Goal: Communication & Community: Answer question/provide support

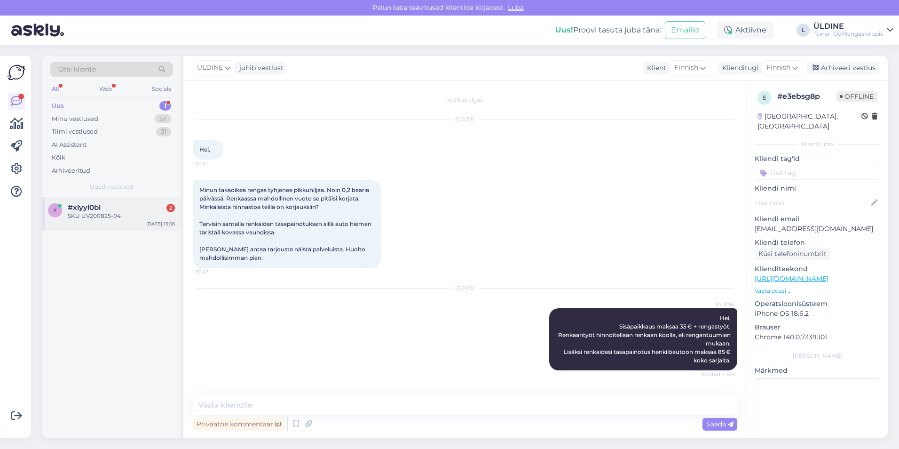
click at [121, 217] on div "SKU UV200825-04" at bounding box center [121, 216] width 107 height 8
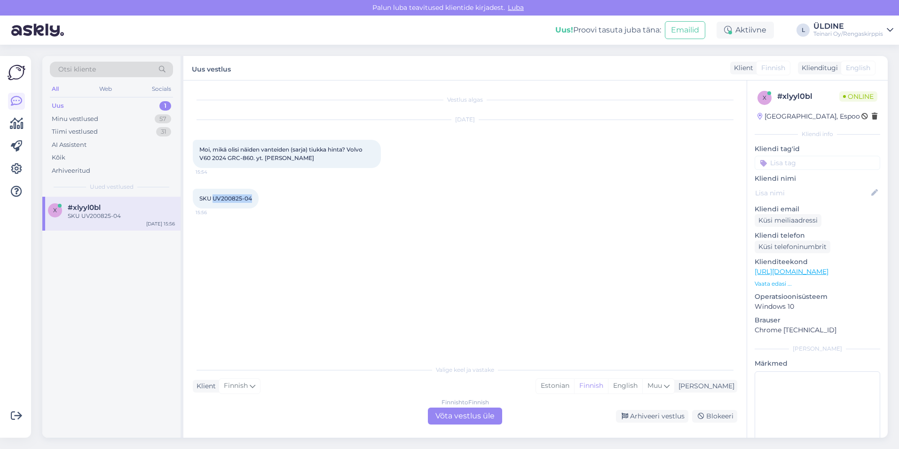
drag, startPoint x: 213, startPoint y: 198, endPoint x: 253, endPoint y: 197, distance: 40.4
click at [253, 197] on div "SKU UV200825-04 15:56" at bounding box center [226, 199] width 66 height 20
drag, startPoint x: 253, startPoint y: 197, endPoint x: 246, endPoint y: 198, distance: 7.5
copy span "UV200825-04"
click at [440, 418] on div "Finnish to Finnish Võta vestlus üle" at bounding box center [465, 415] width 74 height 17
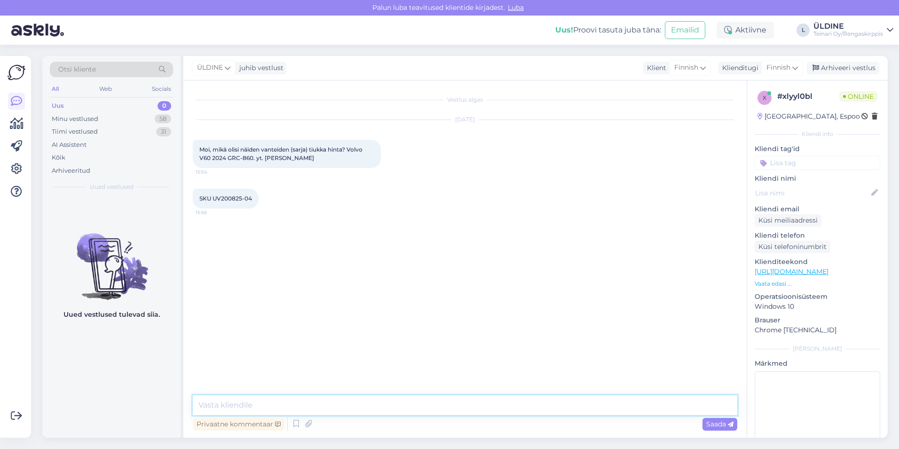
click at [275, 399] on textarea at bounding box center [465, 405] width 544 height 20
type textarea "Hei"
drag, startPoint x: 199, startPoint y: 148, endPoint x: 290, endPoint y: 166, distance: 93.0
click at [290, 166] on div "Moi, mikä olisi näiden vanteiden (sarja) tiukka hinta? Volvo V60 2024 GRC-860. …" at bounding box center [287, 154] width 188 height 28
drag, startPoint x: 290, startPoint y: 166, endPoint x: 259, endPoint y: 156, distance: 33.2
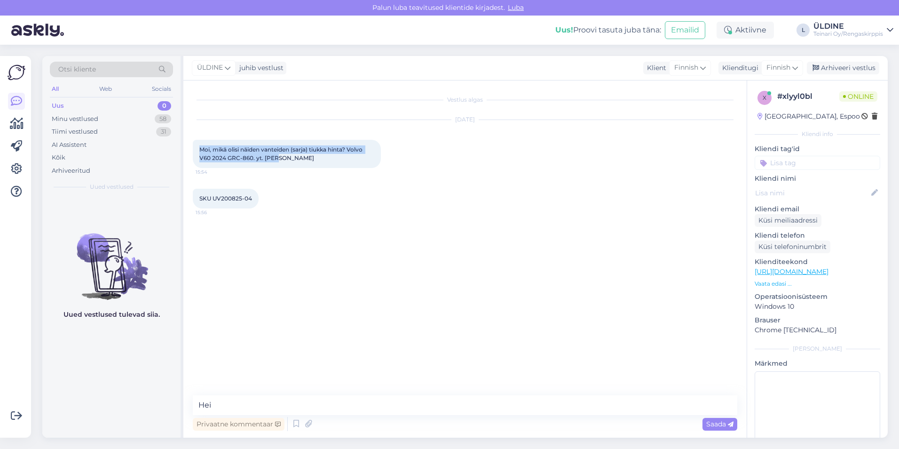
copy span "Moi, mikä olisi näiden vanteiden (sarja) tiukka hinta? Volvo V60 2024 GRC-860. …"
drag, startPoint x: 207, startPoint y: 402, endPoint x: 199, endPoint y: 403, distance: 7.5
click at [199, 403] on textarea "Hei" at bounding box center [465, 405] width 544 height 20
paste textarea "[PERSON_NAME], Kiitos viestistäsi! Näiden vanteiden hinta on 820 €/sarja"
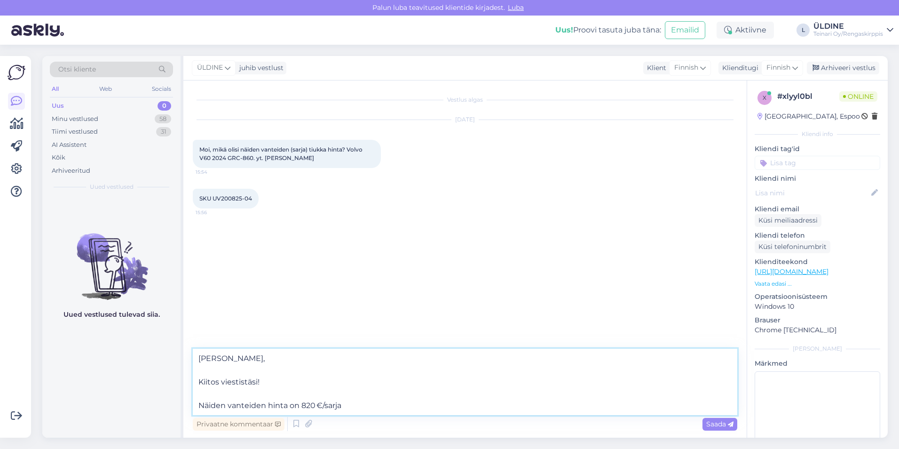
click at [198, 381] on textarea "[PERSON_NAME], Kiitos viestistäsi! Näiden vanteiden hinta on 820 €/sarja" at bounding box center [465, 381] width 544 height 66
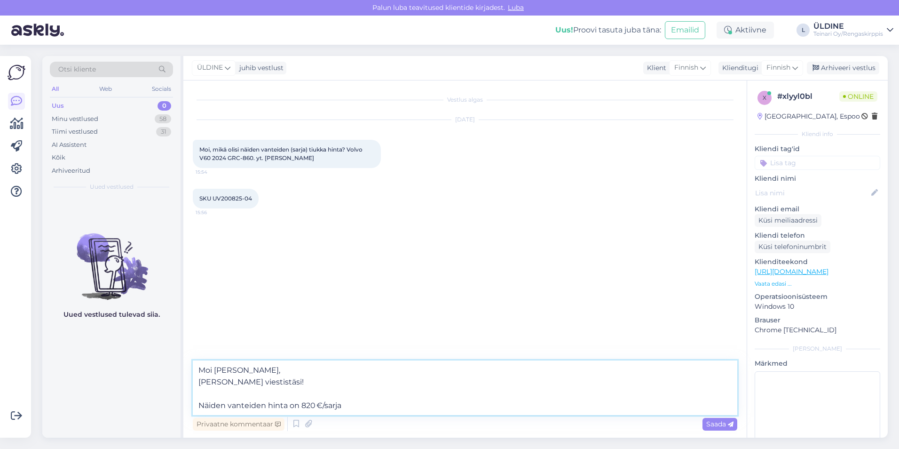
click at [198, 405] on textarea "Moi [PERSON_NAME], [PERSON_NAME] viestistäsi! Näiden vanteiden hinta on 820 €/s…" at bounding box center [465, 387] width 544 height 55
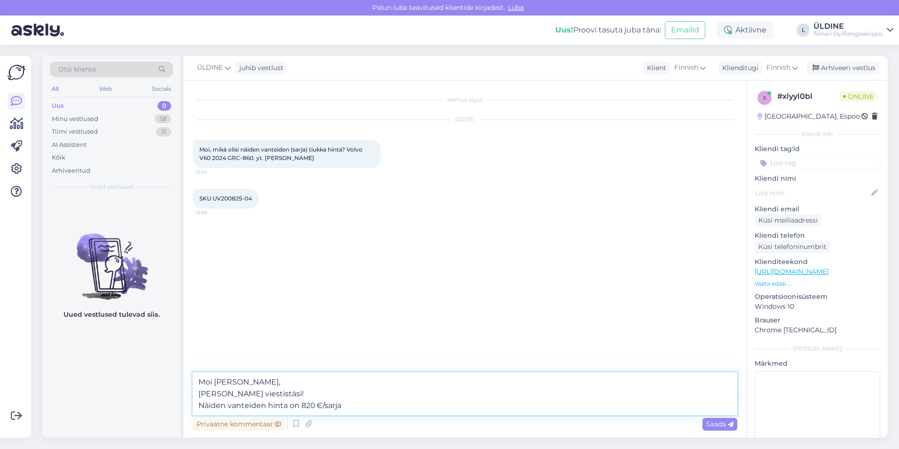
click at [353, 406] on textarea "Moi [PERSON_NAME], [PERSON_NAME] viestistäsi! Näiden vanteiden hinta on 820 €/s…" at bounding box center [465, 393] width 544 height 43
type textarea "Moi [PERSON_NAME], [PERSON_NAME] viestistäsi! Näiden vanteiden hinta on 820 €/s…"
click at [720, 423] on span "Saada" at bounding box center [719, 423] width 27 height 8
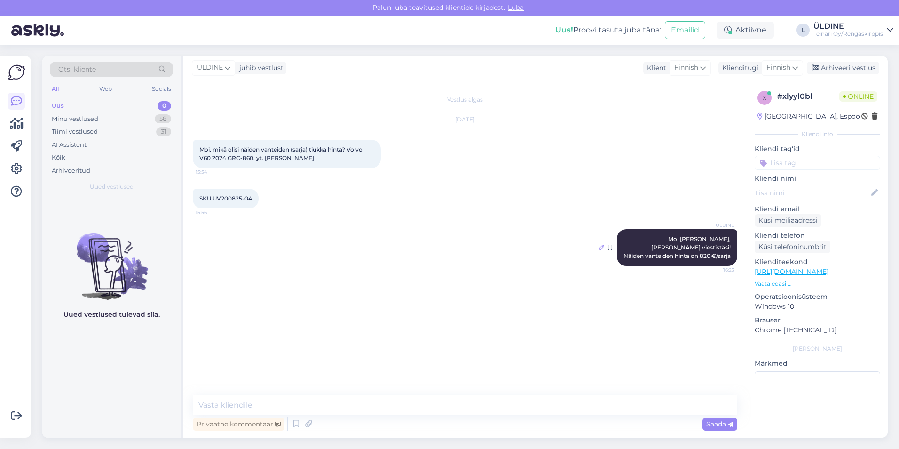
click at [600, 246] on icon at bounding box center [602, 247] width 6 height 6
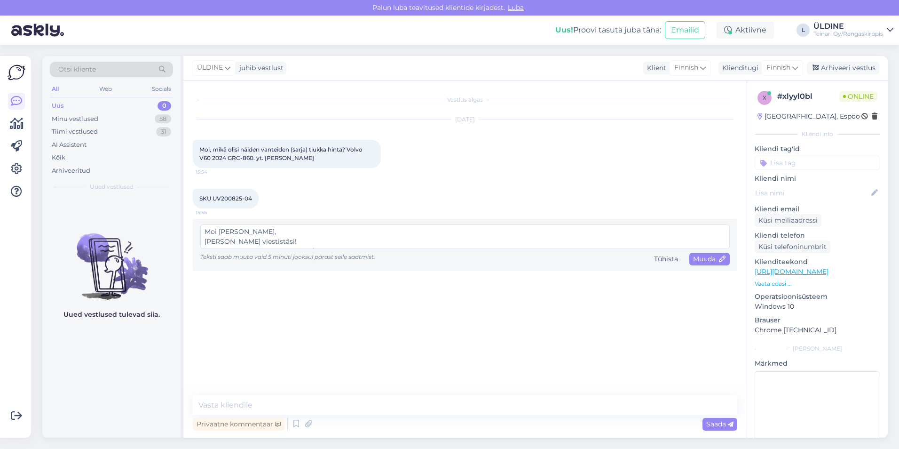
click at [234, 231] on textarea "Moi [PERSON_NAME], [PERSON_NAME] viestistäsi! Näiden vanteiden hinta on 820 €/s…" at bounding box center [464, 236] width 529 height 24
type textarea "Moi , [PERSON_NAME] viestistäsi! Näiden vanteiden hinta on 820 €/sarja"
click at [700, 259] on span "Muuda" at bounding box center [709, 258] width 33 height 8
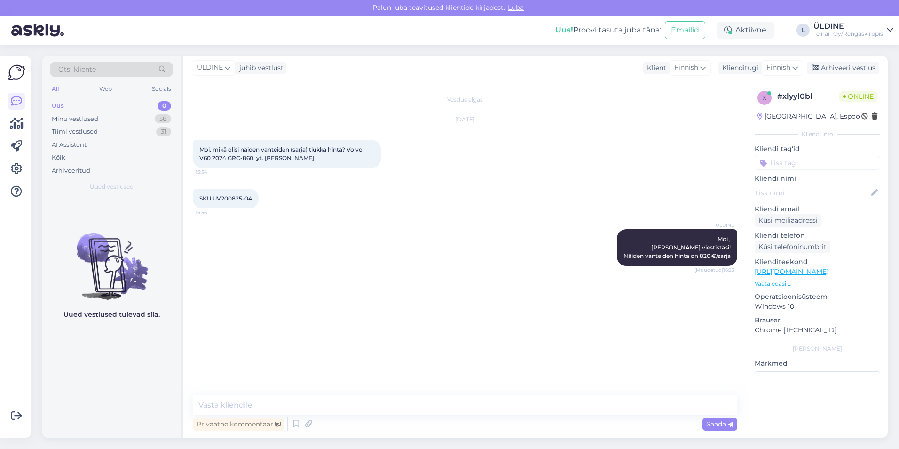
click at [473, 312] on div "Vestlus algas [DATE] Moi, mikä olisi näiden vanteiden (sarja) tiukka hinta? Vol…" at bounding box center [469, 238] width 553 height 297
click at [265, 405] on textarea at bounding box center [465, 405] width 544 height 20
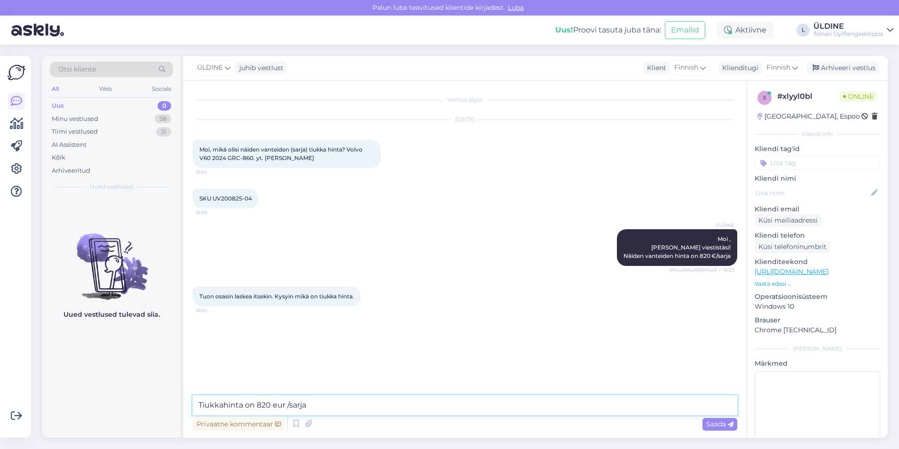
click at [222, 404] on textarea "Tiukkahinta on 820 eur /sarja" at bounding box center [465, 405] width 544 height 20
click at [246, 405] on textarea "Tiukka hinta on 820 eur /sarja" at bounding box center [465, 405] width 544 height 20
click at [243, 405] on textarea "Tiukka hinta on 820 eur /sarja" at bounding box center [465, 405] width 544 height 20
click at [324, 407] on textarea "Tiukka hintaa on 820 eur /sarja" at bounding box center [465, 405] width 544 height 20
drag, startPoint x: 341, startPoint y: 402, endPoint x: 191, endPoint y: 414, distance: 150.4
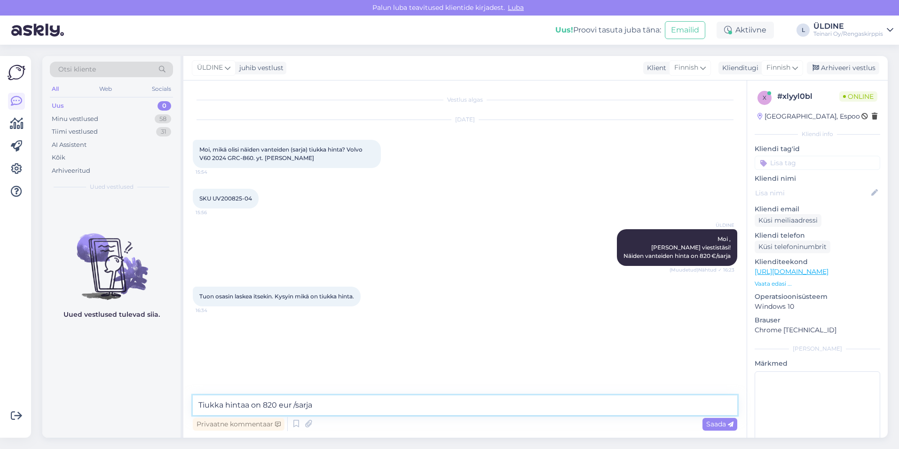
click at [191, 414] on div "Vestlus algas [DATE] Moi, mikä olisi näiden vanteiden (sarja) tiukka hinta? Vol…" at bounding box center [464, 258] width 563 height 357
paste textarea "ämän vanteiden sarjan tiukin hinta on 820 € / sarja"
type textarea "Tämän vanteiden sarjan tiukin hinta on 820 € / sarja"
click at [709, 425] on span "Saada" at bounding box center [719, 423] width 27 height 8
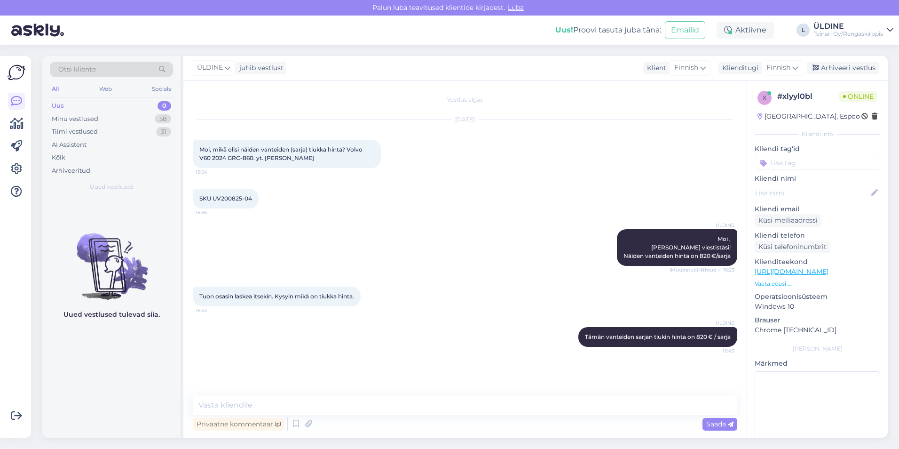
click at [74, 95] on div "All Web Socials" at bounding box center [111, 90] width 123 height 15
